Goal: Information Seeking & Learning: Learn about a topic

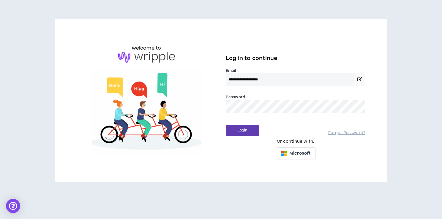
click at [261, 99] on div "Password *" at bounding box center [296, 103] width 140 height 19
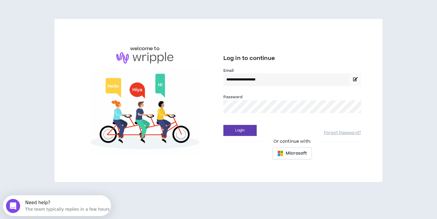
click at [224, 125] on button "Login" at bounding box center [240, 130] width 33 height 11
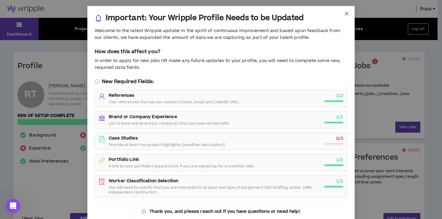
click at [345, 15] on icon "close" at bounding box center [347, 14] width 4 height 4
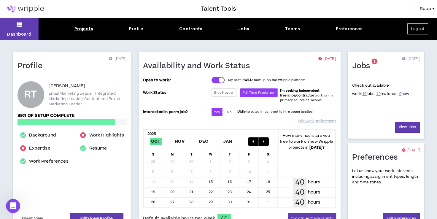
click at [88, 32] on div "Projects" at bounding box center [84, 29] width 19 height 6
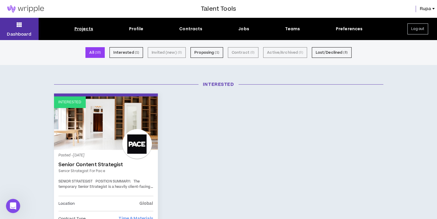
click at [17, 29] on icon at bounding box center [19, 24] width 5 height 8
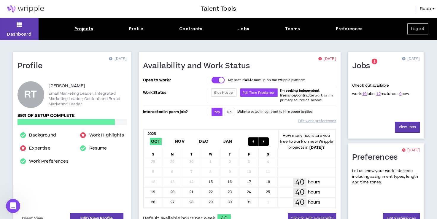
click at [81, 26] on div "Projects" at bounding box center [84, 29] width 19 height 6
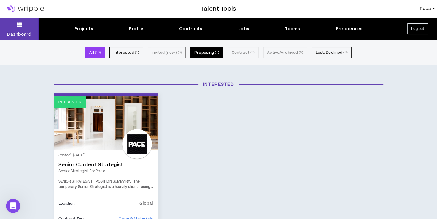
click at [210, 55] on button "Proposing ( 1 )" at bounding box center [207, 52] width 33 height 11
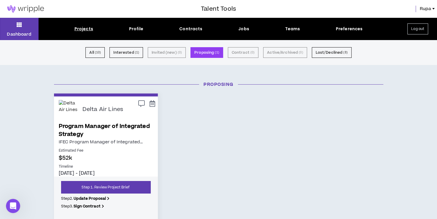
click at [137, 125] on link "Program Manager of Integrated Strategy" at bounding box center [106, 130] width 94 height 16
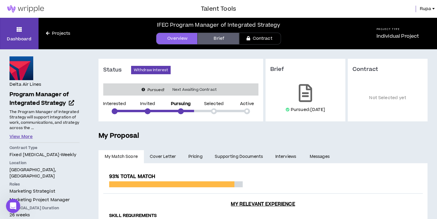
click at [21, 134] on button "View More" at bounding box center [21, 137] width 23 height 7
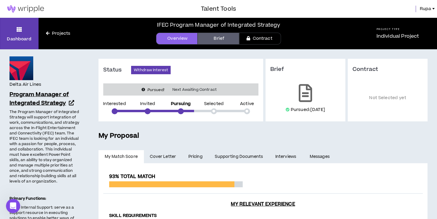
click at [42, 97] on span "Program Manager of Integrated Strategy" at bounding box center [39, 99] width 59 height 17
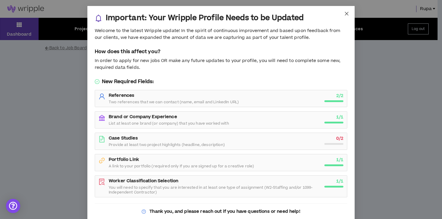
click at [344, 14] on icon "close" at bounding box center [346, 13] width 5 height 5
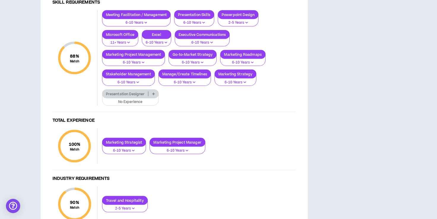
scroll to position [192, 0]
